Goal: Task Accomplishment & Management: Manage account settings

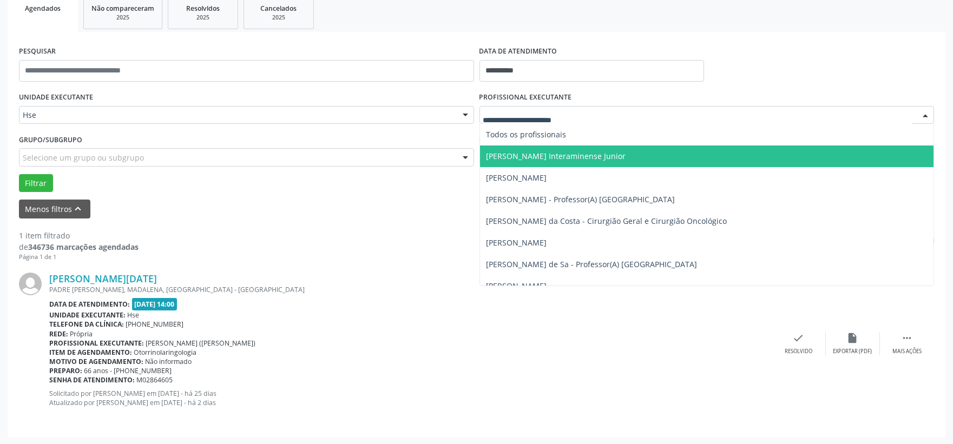
scroll to position [166, 0]
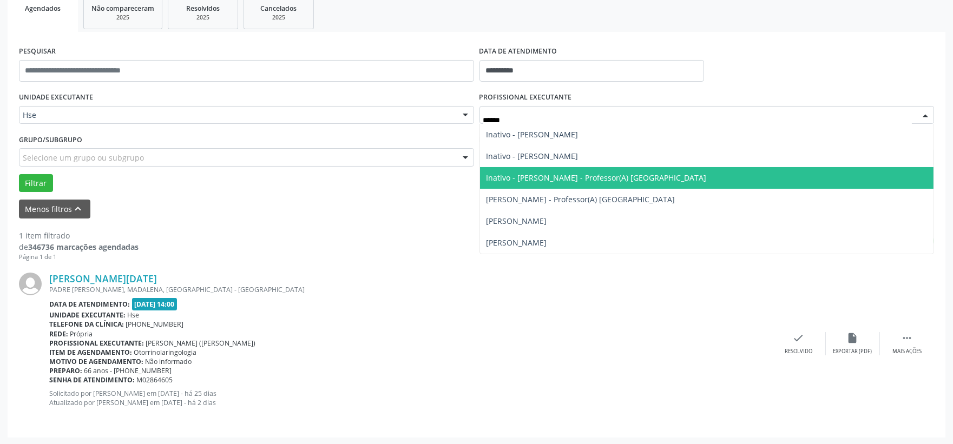
type input "*******"
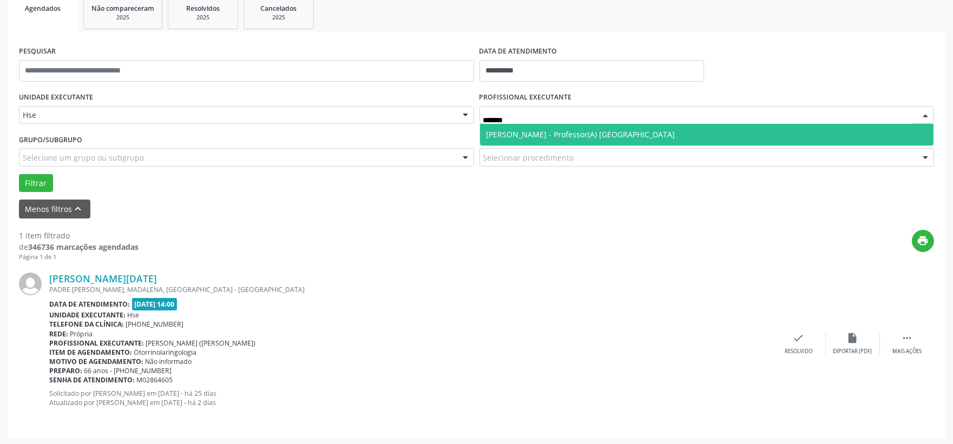
click at [690, 136] on span "[PERSON_NAME] - Professor(A) [GEOGRAPHIC_DATA]" at bounding box center [707, 135] width 454 height 22
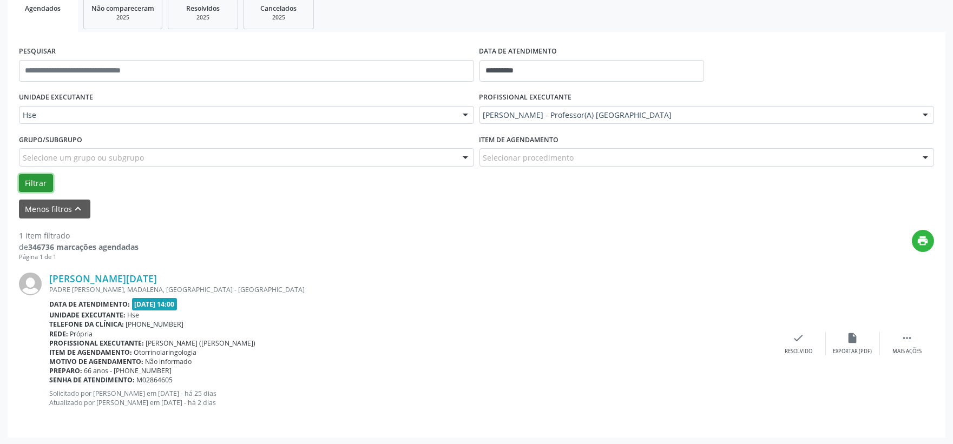
click at [30, 174] on button "Filtrar" at bounding box center [36, 183] width 34 height 18
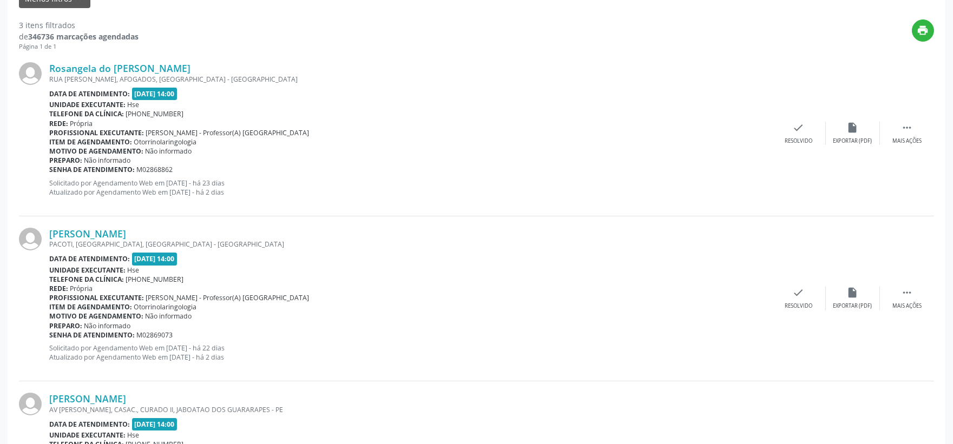
scroll to position [497, 0]
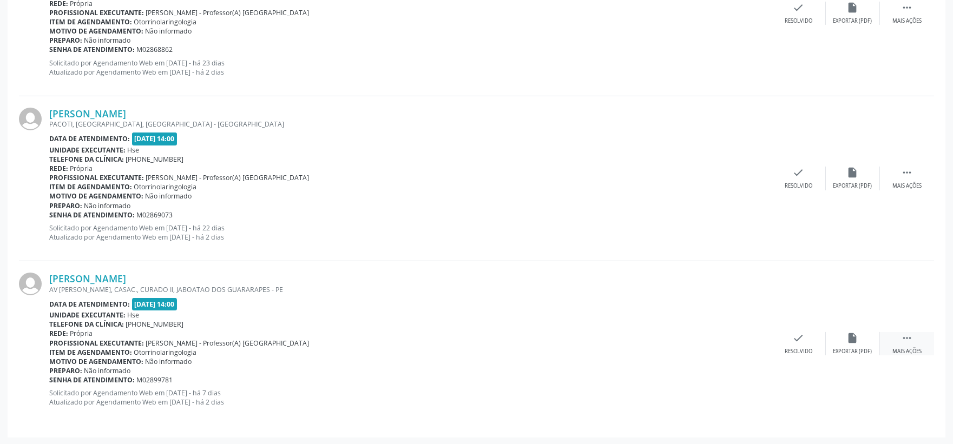
click at [897, 338] on div " Mais ações" at bounding box center [907, 343] width 54 height 23
click at [852, 348] on div "Não compareceu" at bounding box center [852, 352] width 46 height 8
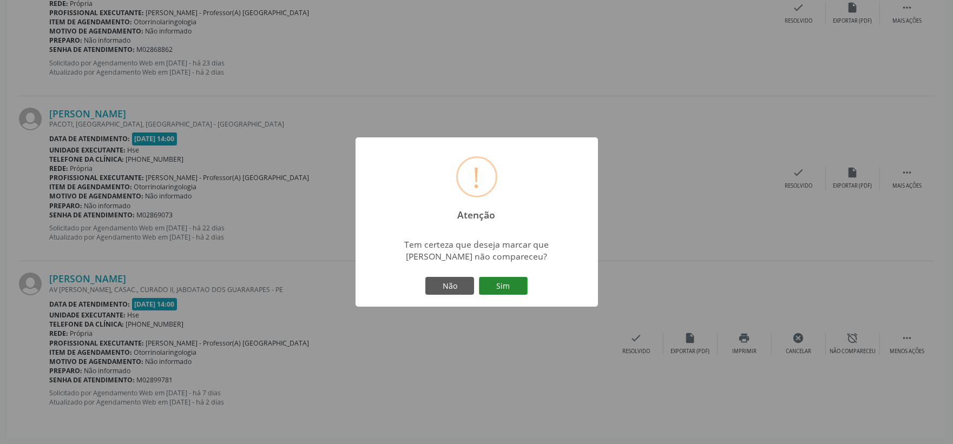
click at [515, 289] on button "Sim" at bounding box center [503, 286] width 49 height 18
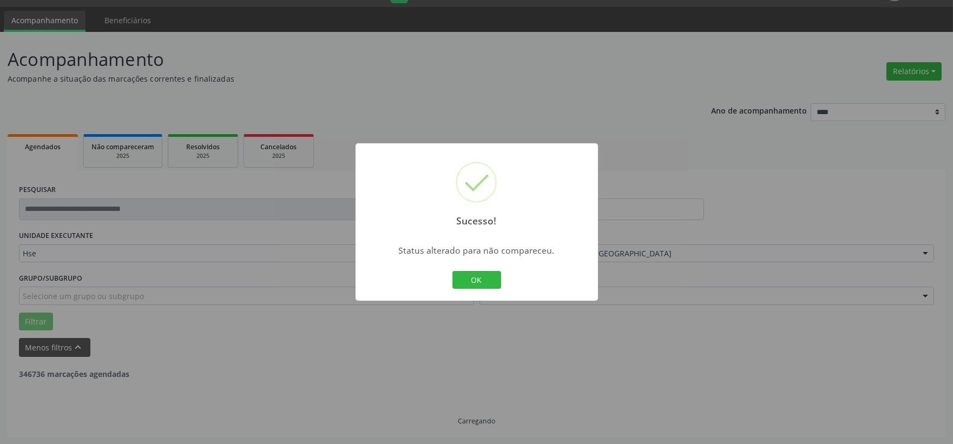
scroll to position [332, 0]
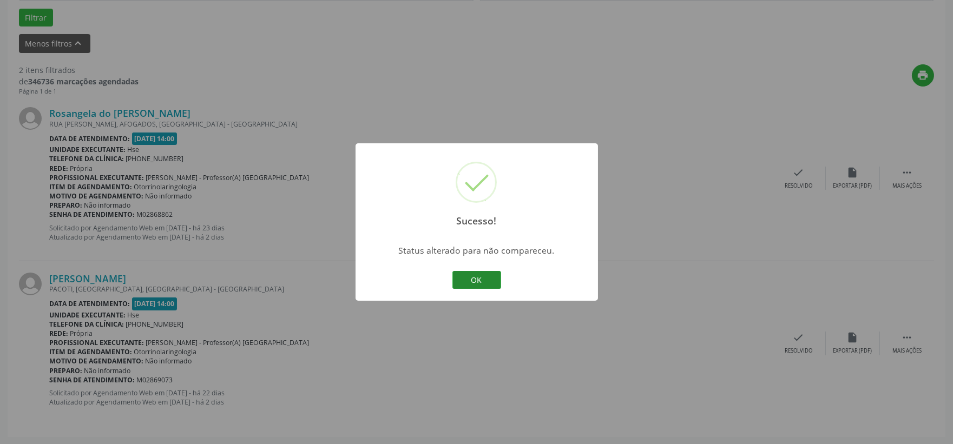
click at [471, 272] on button "OK" at bounding box center [476, 280] width 49 height 18
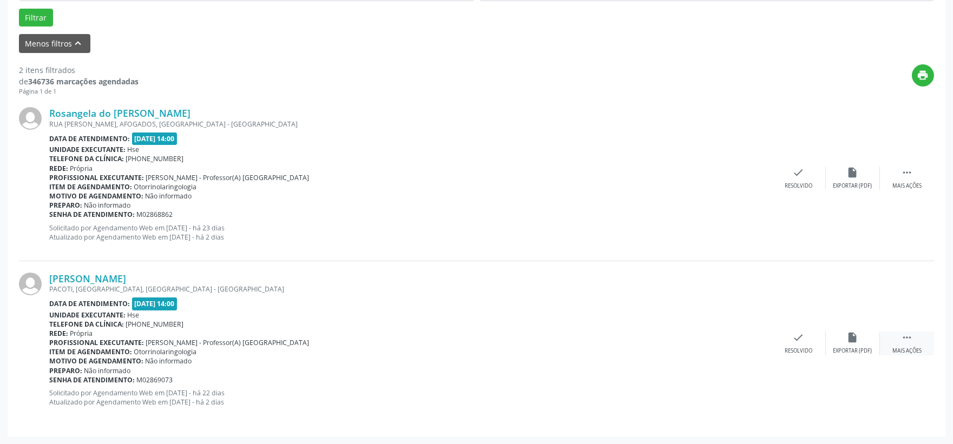
click at [911, 339] on icon "" at bounding box center [907, 338] width 12 height 12
click at [871, 336] on div "alarm_off Não compareceu" at bounding box center [853, 343] width 54 height 23
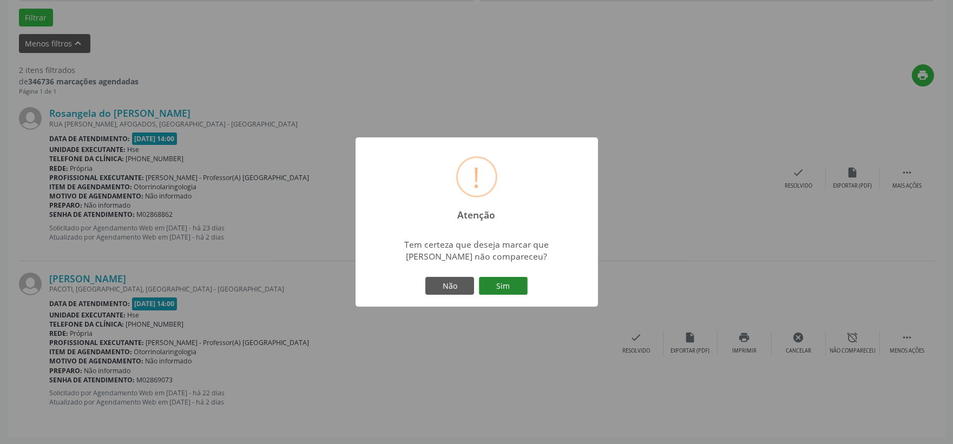
click at [505, 280] on button "Sim" at bounding box center [503, 286] width 49 height 18
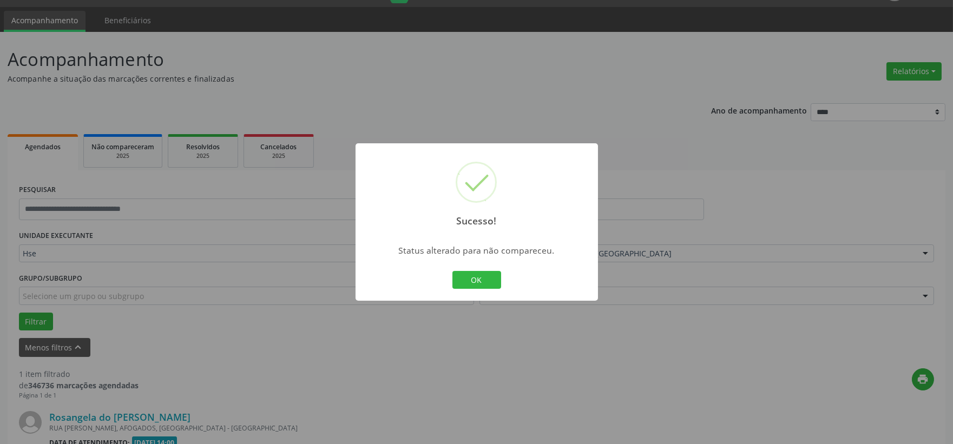
scroll to position [166, 0]
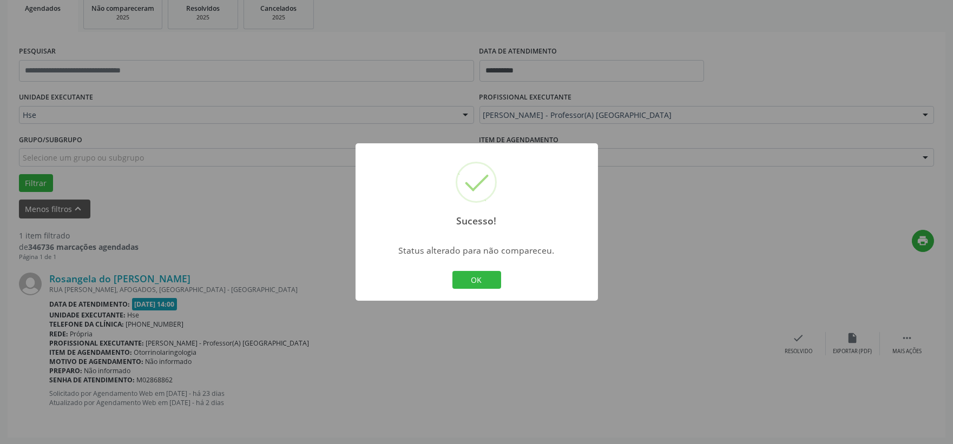
click at [501, 282] on div "OK Cancel" at bounding box center [477, 280] width 54 height 23
click at [496, 282] on button "OK" at bounding box center [476, 280] width 49 height 18
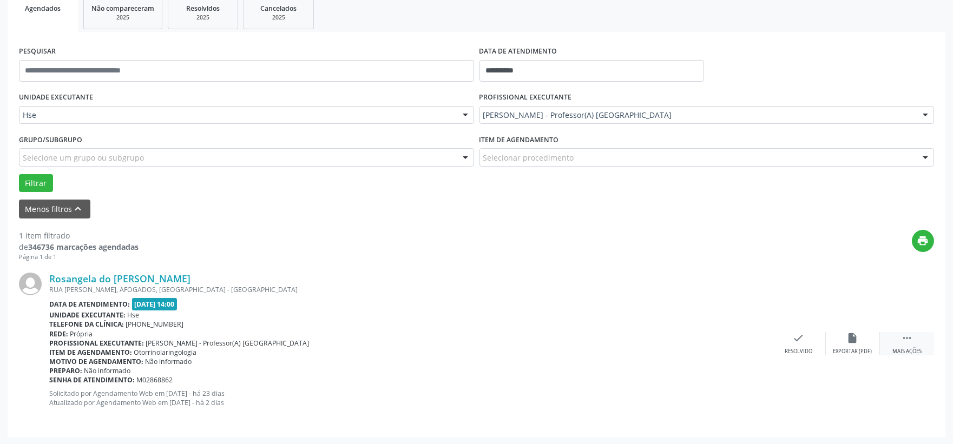
click at [906, 332] on icon "" at bounding box center [907, 338] width 12 height 12
click at [873, 341] on div "alarm_off Não compareceu" at bounding box center [853, 343] width 54 height 23
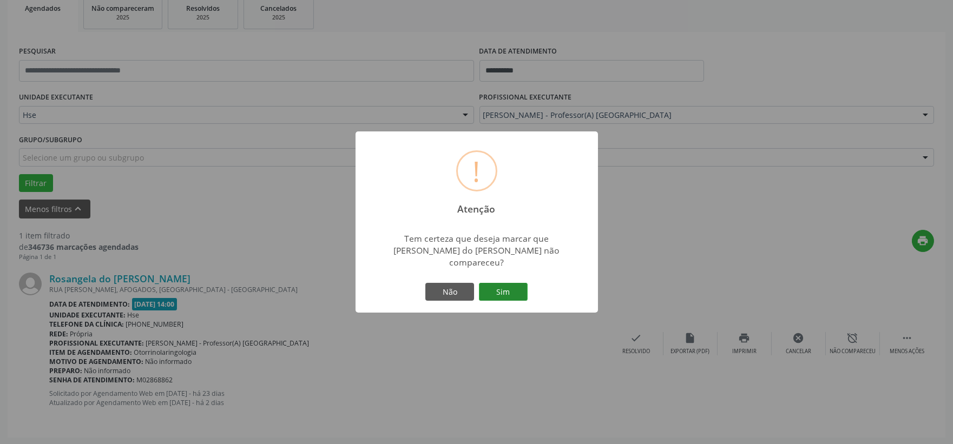
click at [509, 286] on button "Sim" at bounding box center [503, 292] width 49 height 18
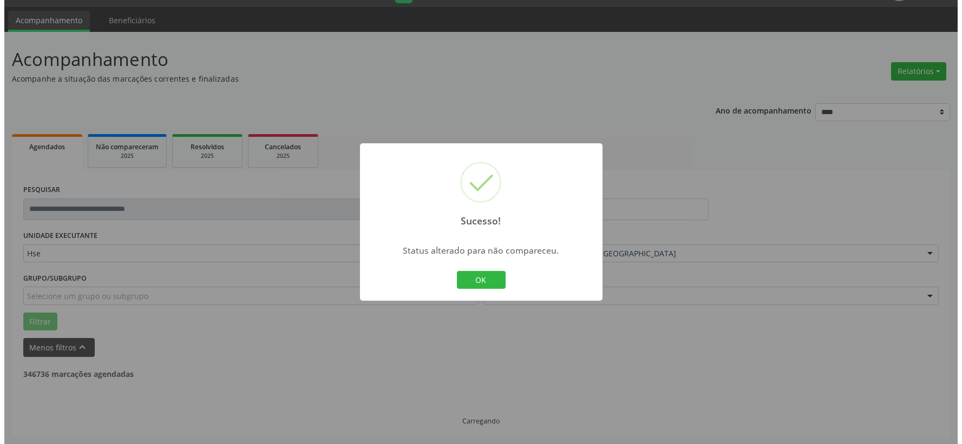
scroll to position [0, 0]
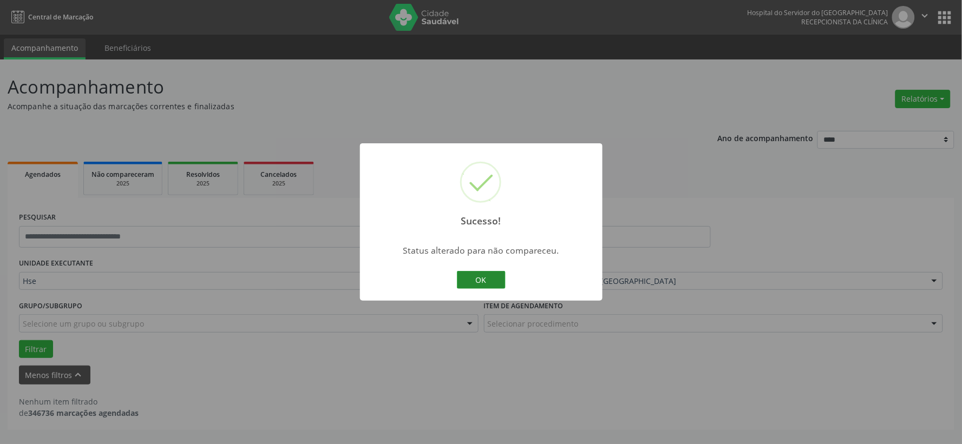
click at [497, 280] on button "OK" at bounding box center [481, 280] width 49 height 18
